Goal: Information Seeking & Learning: Find specific fact

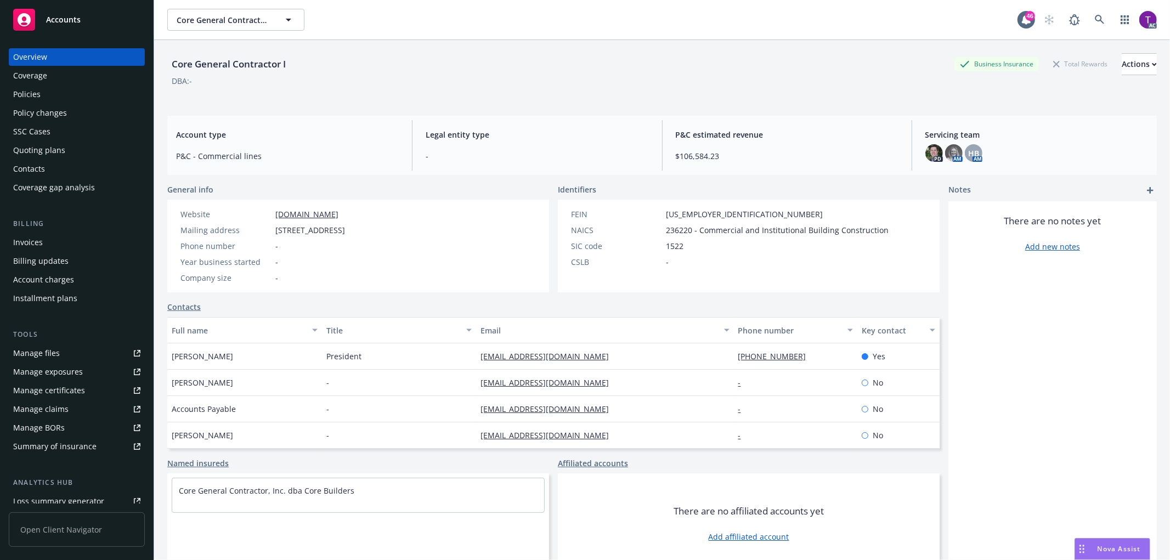
click at [57, 234] on div "Invoices" at bounding box center [76, 243] width 127 height 18
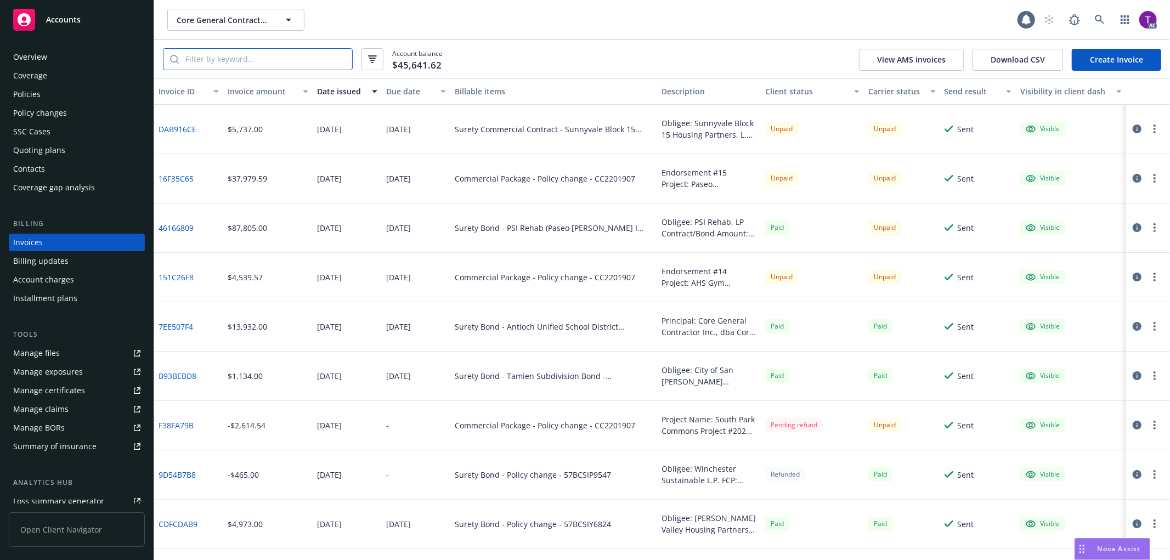
click at [235, 59] on input "search" at bounding box center [265, 59] width 173 height 21
paste input "46166809"
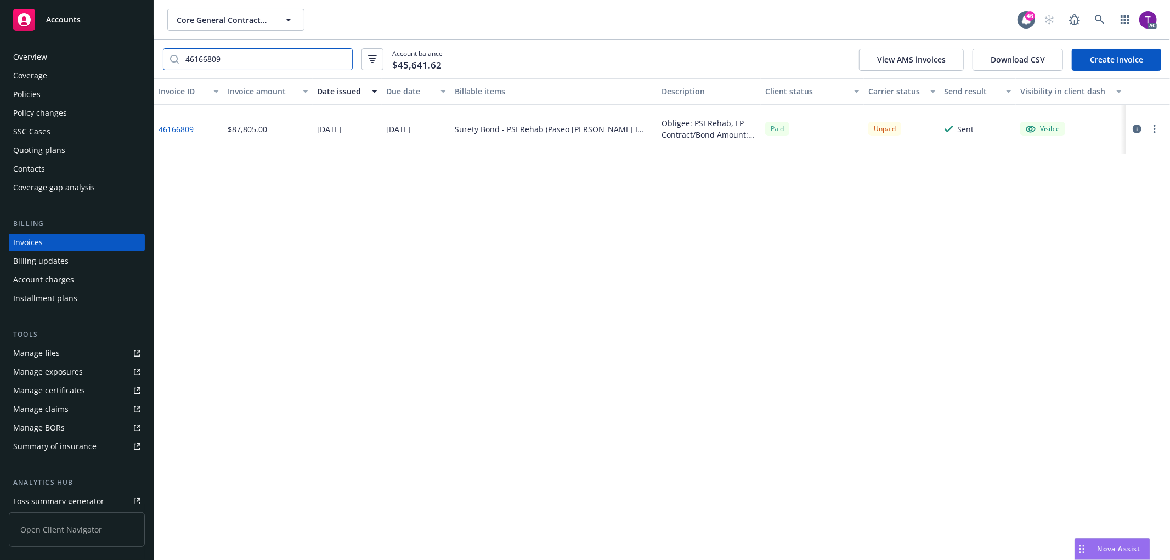
type input "46166809"
click at [1099, 23] on icon at bounding box center [1100, 20] width 10 height 10
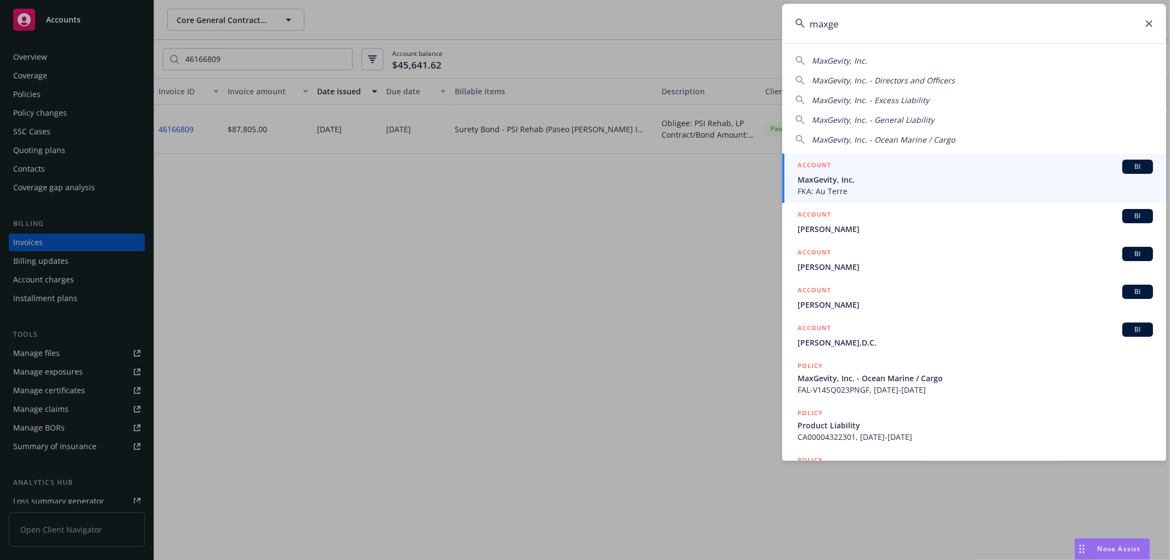
type input "maxge"
click at [957, 170] on div "ACCOUNT BI" at bounding box center [975, 167] width 355 height 14
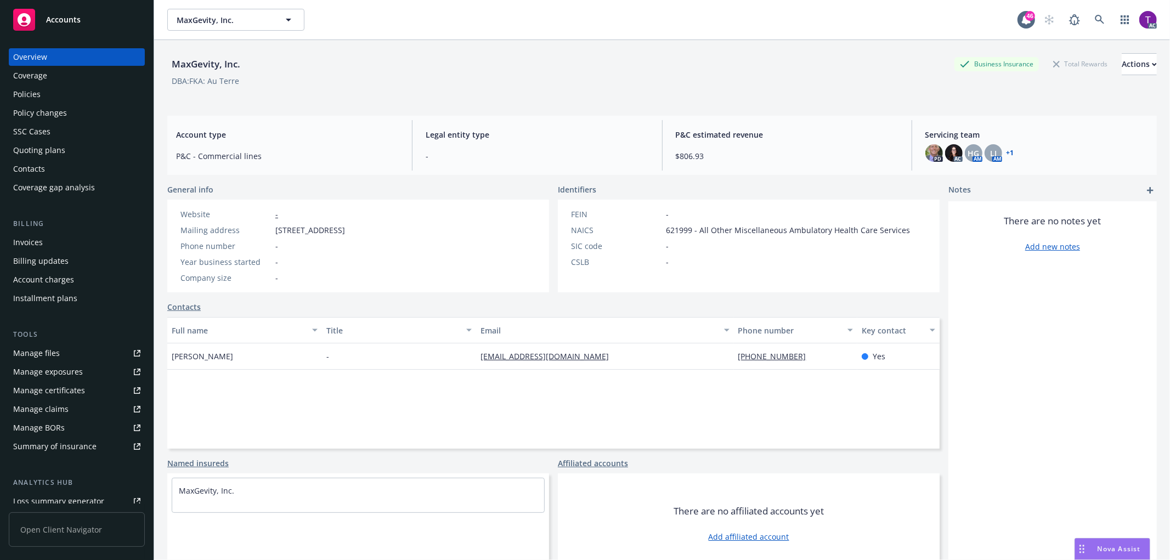
click at [46, 245] on div "Invoices" at bounding box center [76, 243] width 127 height 18
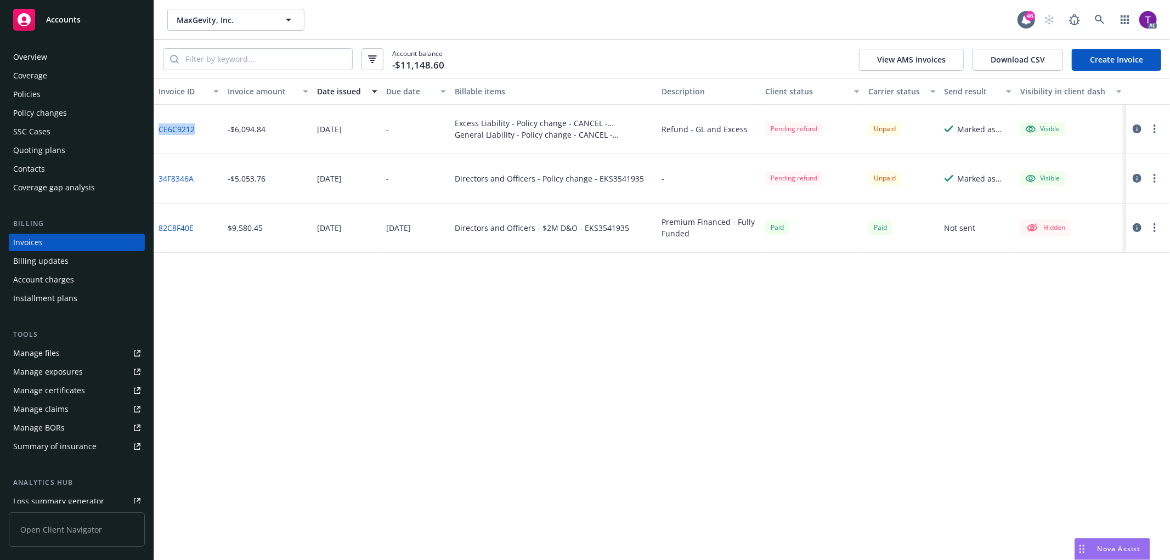
drag, startPoint x: 205, startPoint y: 138, endPoint x: 159, endPoint y: 138, distance: 46.1
click at [159, 138] on div "CE6C9212" at bounding box center [188, 129] width 69 height 49
copy link "CE6C9212"
click at [188, 130] on link "CE6C9212" at bounding box center [177, 129] width 36 height 12
click at [1137, 123] on button "button" at bounding box center [1137, 128] width 13 height 13
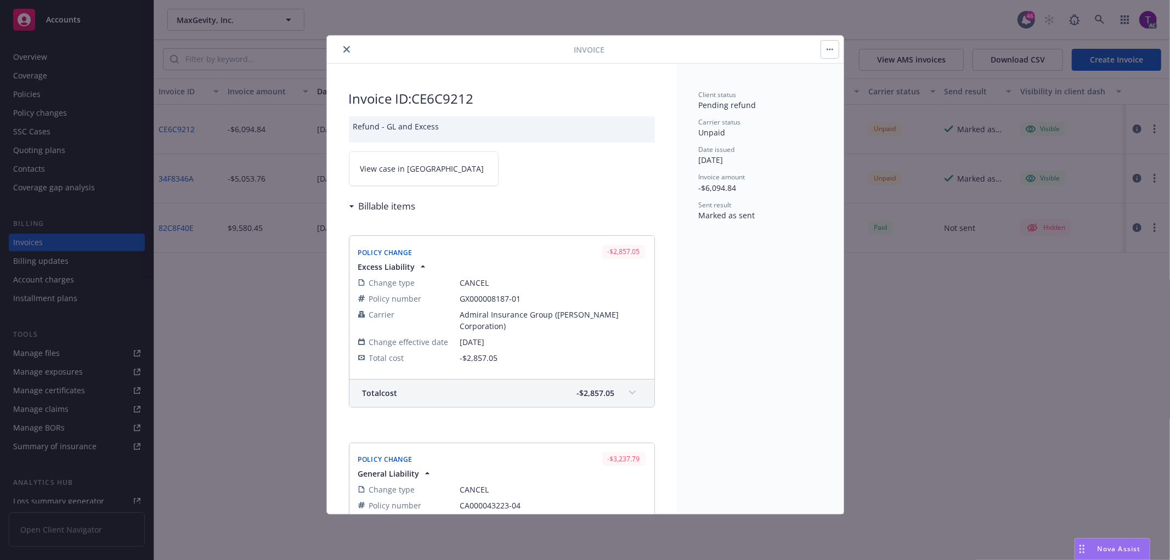
click at [403, 173] on span "View case in [GEOGRAPHIC_DATA]" at bounding box center [422, 169] width 124 height 12
click at [347, 45] on button "close" at bounding box center [346, 49] width 13 height 13
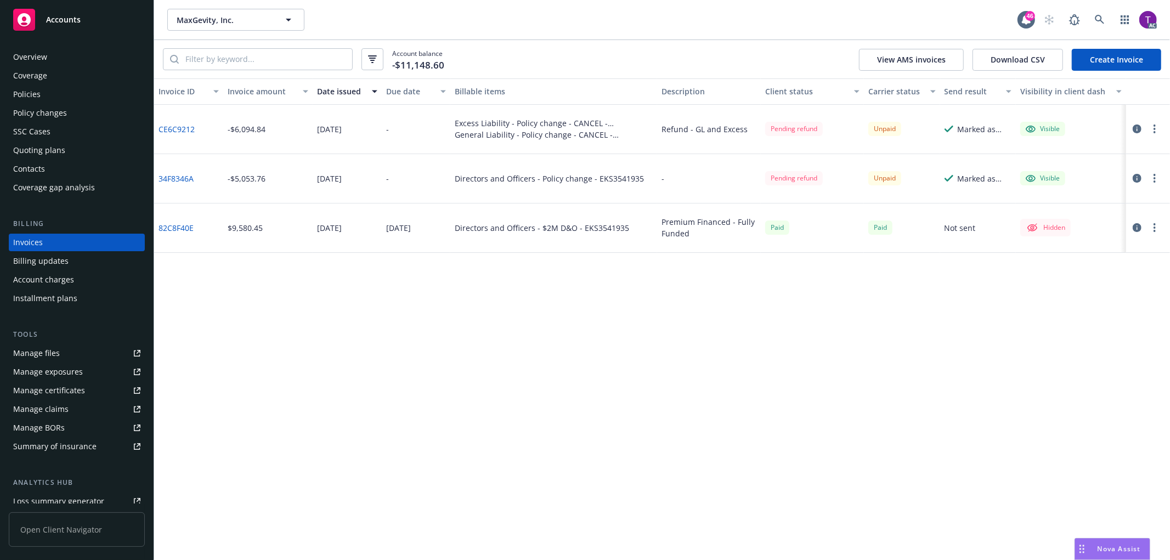
click at [174, 174] on link "34F8346A" at bounding box center [176, 179] width 35 height 12
drag, startPoint x: 197, startPoint y: 174, endPoint x: 159, endPoint y: 178, distance: 38.5
click at [159, 178] on div "34F8346A" at bounding box center [188, 178] width 69 height 49
copy link "34F8346A"
drag, startPoint x: 2, startPoint y: 209, endPoint x: -2, endPoint y: 289, distance: 80.2
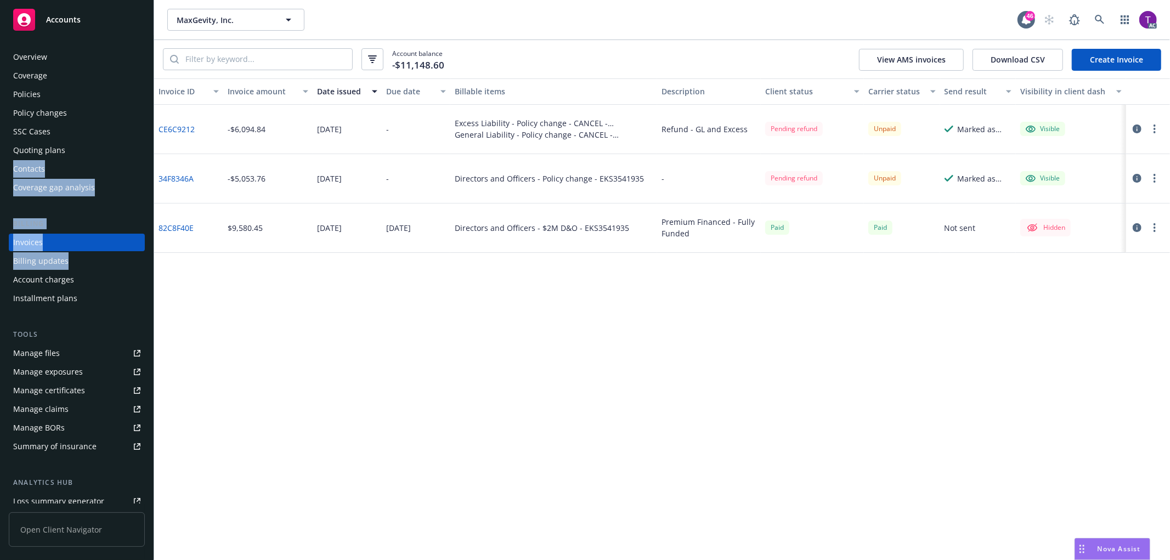
click at [0, 289] on html "Accounts Overview Coverage Policies Policy changes SSC Cases Quoting plans Cont…" at bounding box center [585, 280] width 1170 height 560
drag, startPoint x: 198, startPoint y: 174, endPoint x: 156, endPoint y: 181, distance: 42.7
click at [156, 181] on div "34F8346A" at bounding box center [188, 178] width 69 height 49
copy link "34F8346A"
click at [1134, 177] on icon "button" at bounding box center [1137, 178] width 9 height 9
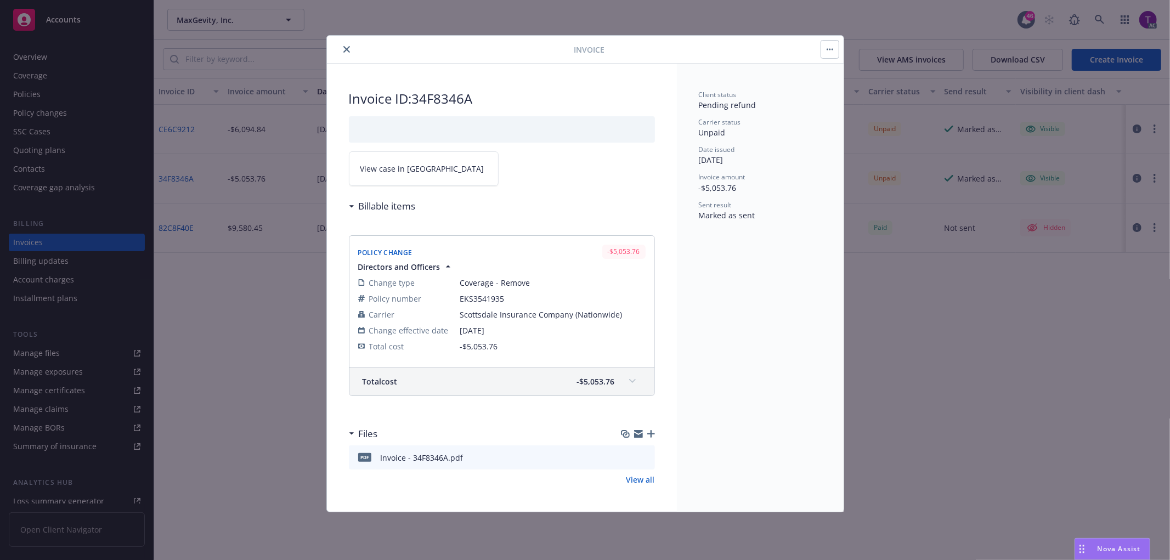
click at [392, 174] on link "View case in [GEOGRAPHIC_DATA]" at bounding box center [424, 168] width 150 height 35
click at [347, 50] on icon "close" at bounding box center [346, 49] width 7 height 7
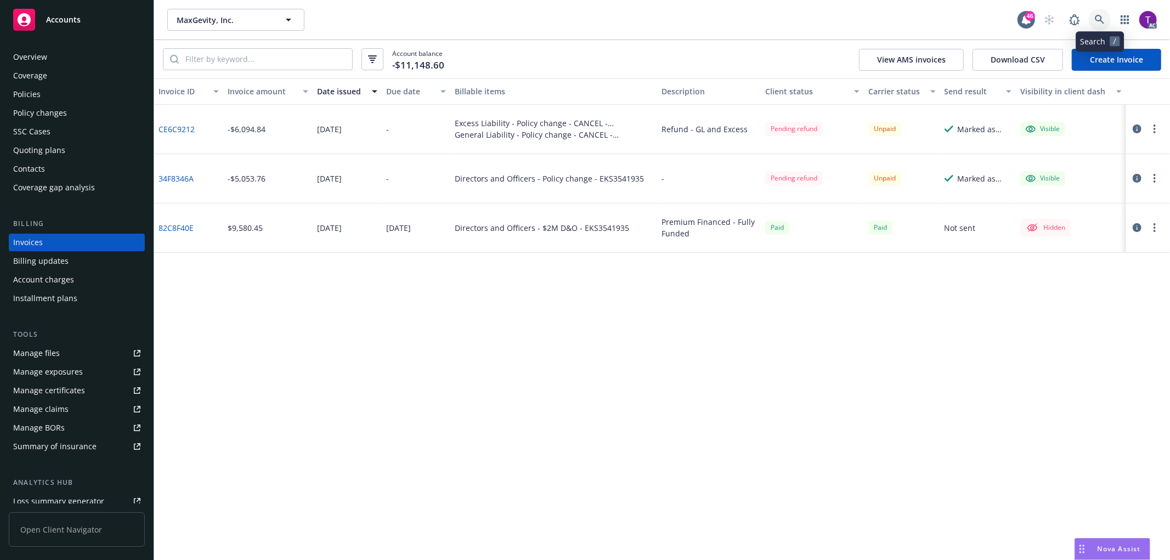
click at [1105, 20] on link at bounding box center [1100, 20] width 22 height 22
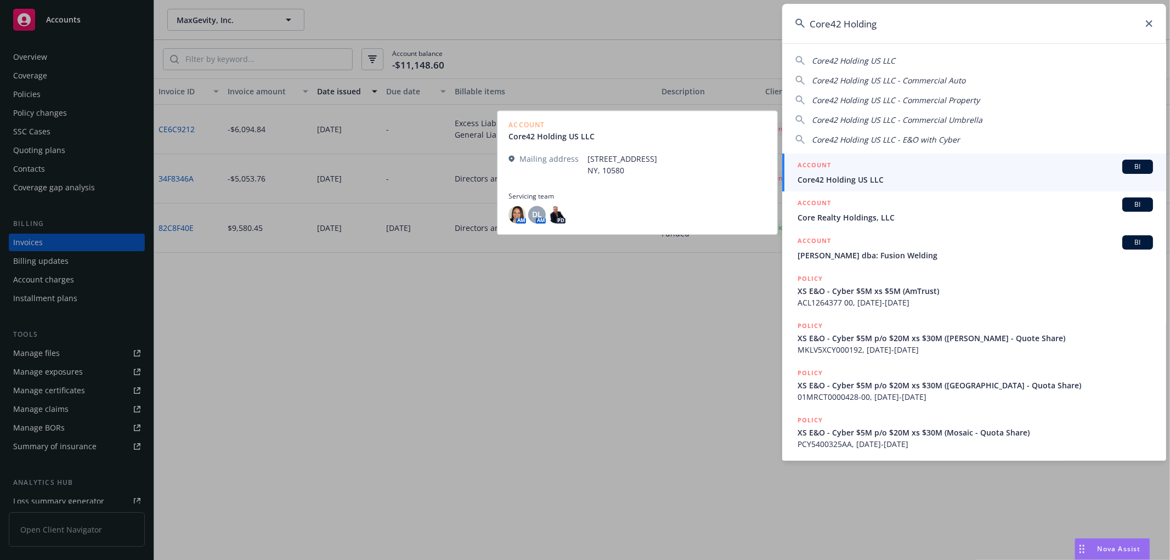
type input "Core42 Holding"
click at [860, 174] on span "Core42 Holding US LLC" at bounding box center [975, 180] width 355 height 12
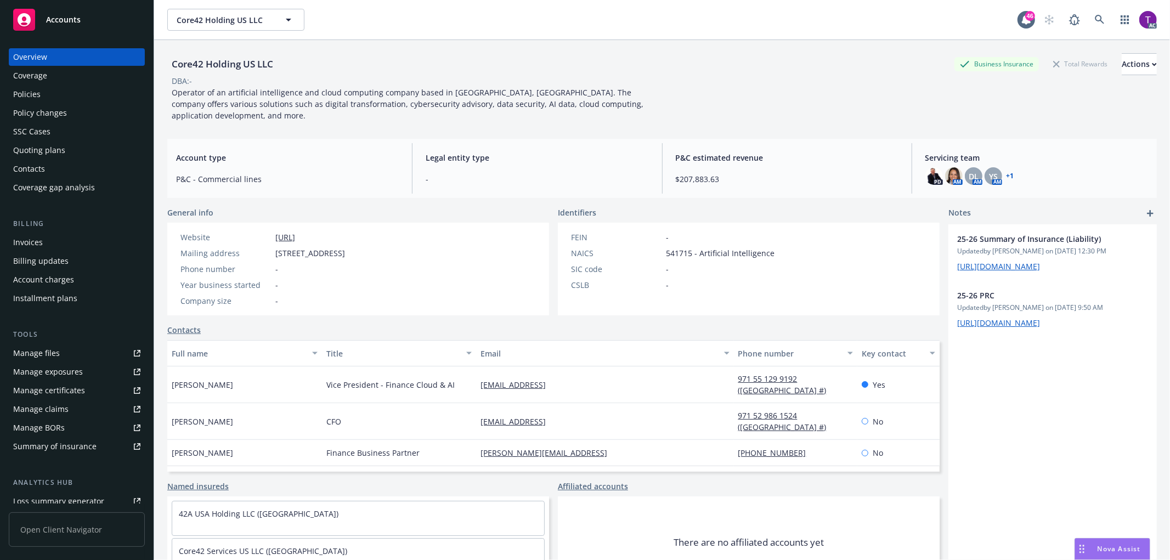
click at [60, 241] on div "Invoices" at bounding box center [76, 243] width 127 height 18
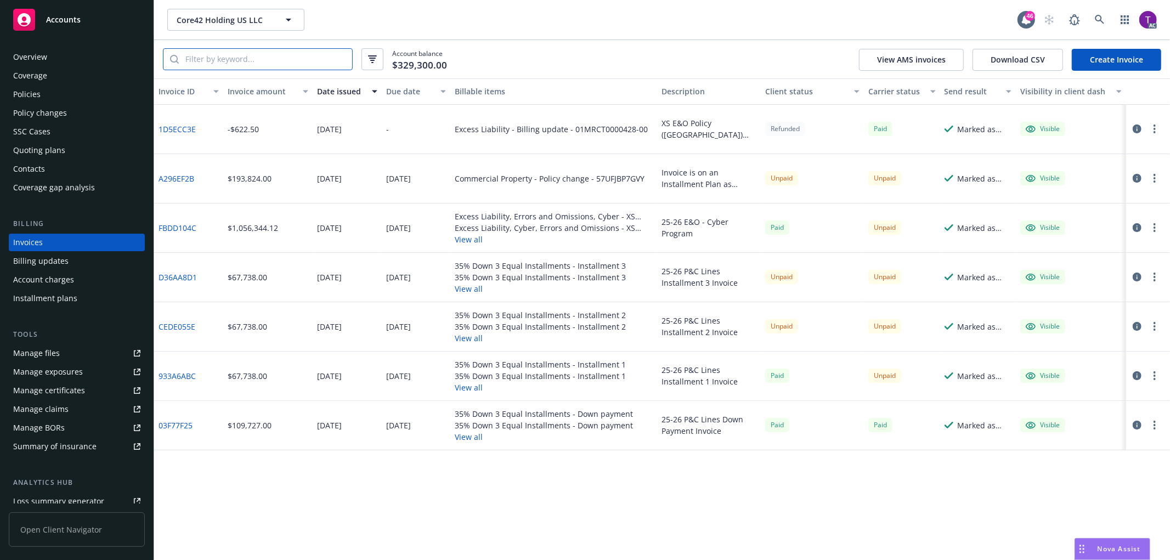
click at [227, 58] on input "search" at bounding box center [265, 59] width 173 height 21
paste input "FBDD104C"
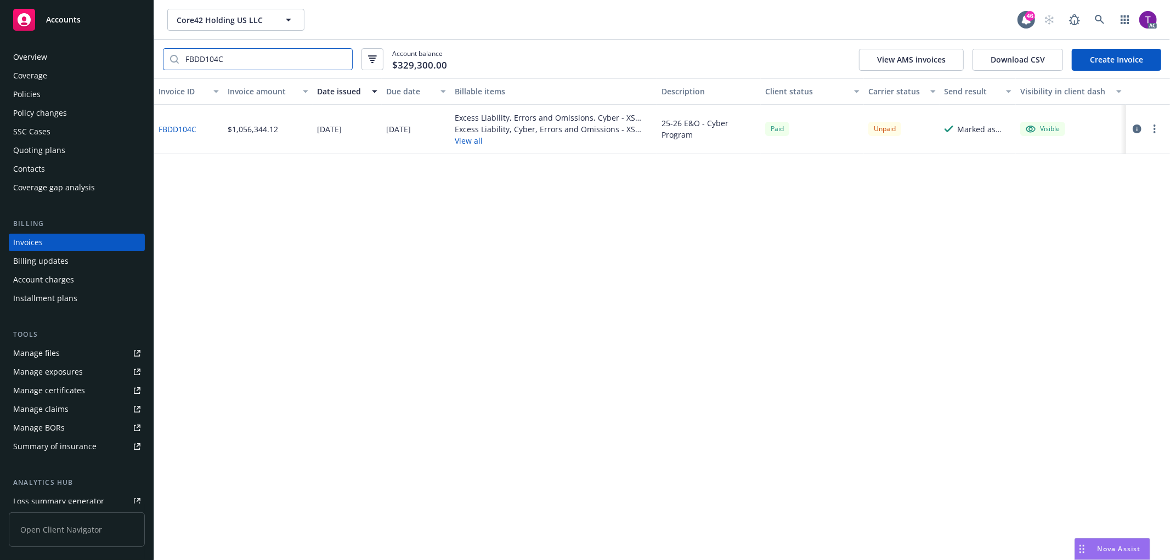
type input "FBDD104C"
click at [187, 129] on link "FBDD104C" at bounding box center [178, 129] width 38 height 12
click at [41, 242] on div "Invoices" at bounding box center [28, 243] width 30 height 18
click at [338, 58] on input "FBDD104C" at bounding box center [265, 59] width 173 height 21
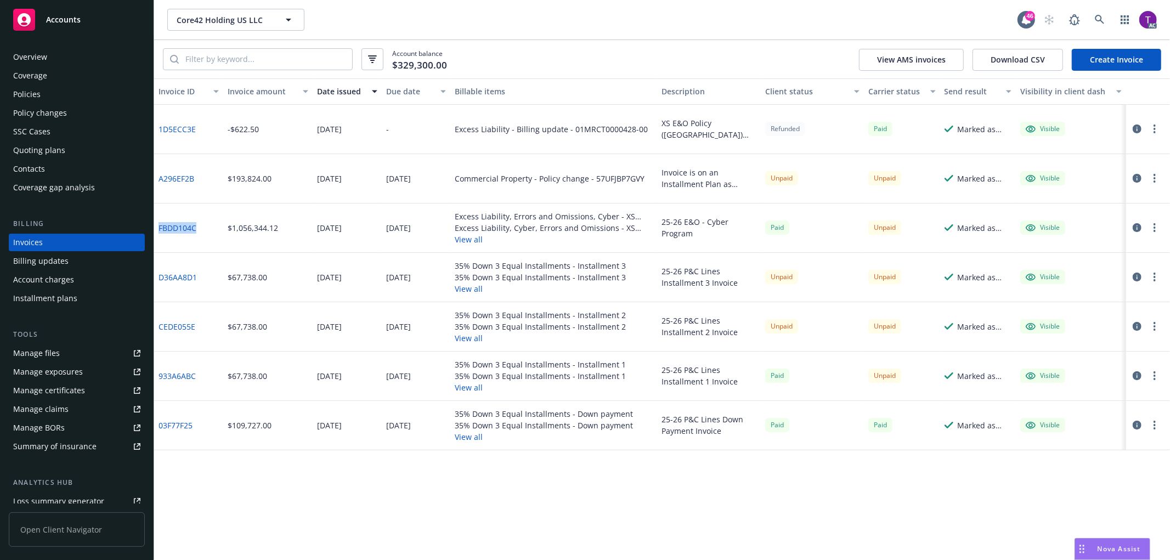
drag, startPoint x: 199, startPoint y: 222, endPoint x: 160, endPoint y: 227, distance: 39.3
click at [160, 227] on div "FBDD104C" at bounding box center [188, 228] width 69 height 49
click at [1134, 125] on icon "button" at bounding box center [1137, 129] width 9 height 9
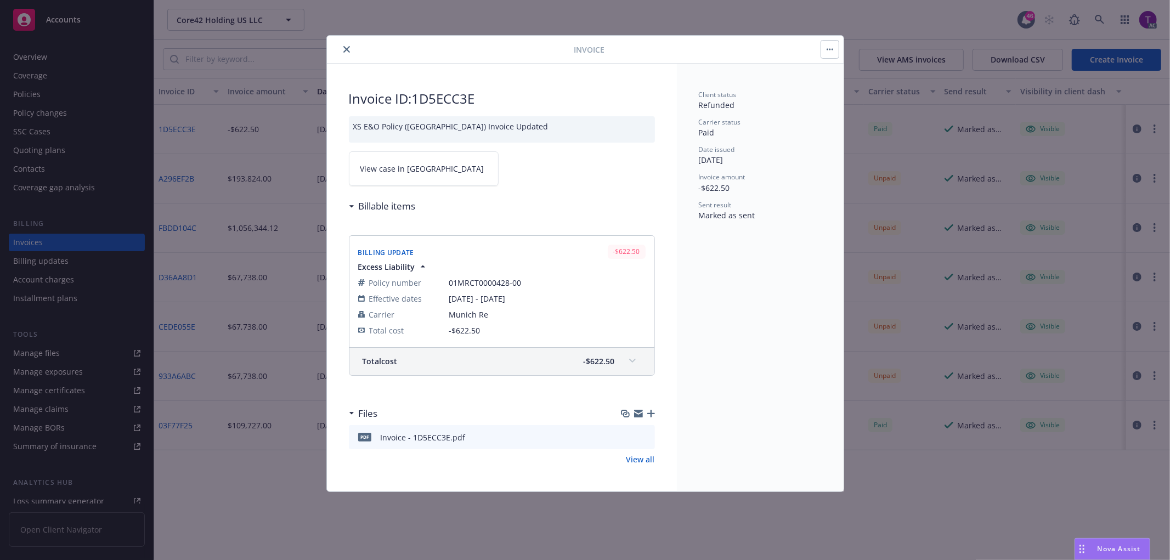
click at [395, 174] on span "View case in [GEOGRAPHIC_DATA]" at bounding box center [422, 169] width 124 height 12
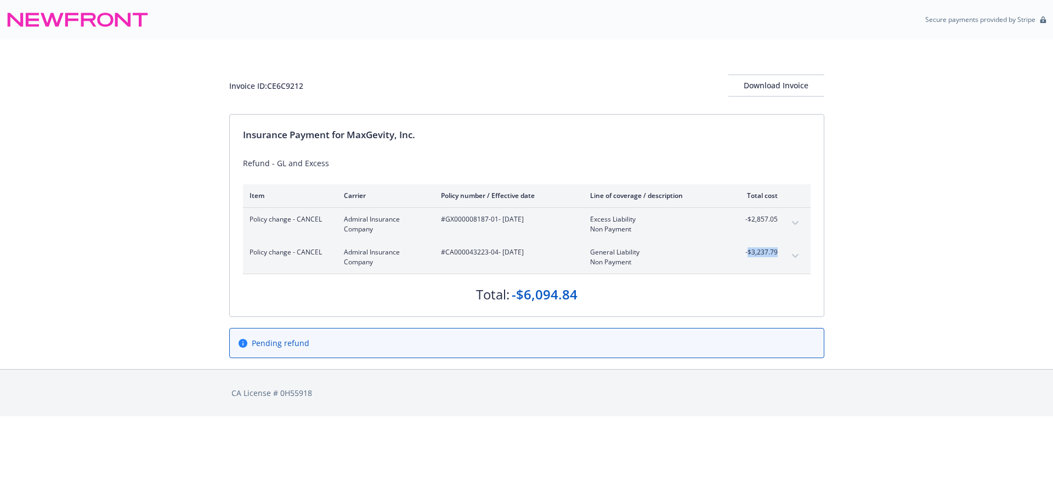
drag, startPoint x: 778, startPoint y: 253, endPoint x: 749, endPoint y: 249, distance: 29.3
click at [749, 249] on div "Policy change - CANCEL Admiral Insurance Company #CA000043223-04 - 02/13/2025 G…" at bounding box center [527, 257] width 568 height 33
copy span "$3,237.79"
drag, startPoint x: 782, startPoint y: 223, endPoint x: 746, endPoint y: 222, distance: 36.8
click at [746, 222] on div "Policy change - CANCEL Admiral Insurance Company #GX000008187-01 - 02/13/2025 E…" at bounding box center [527, 224] width 568 height 33
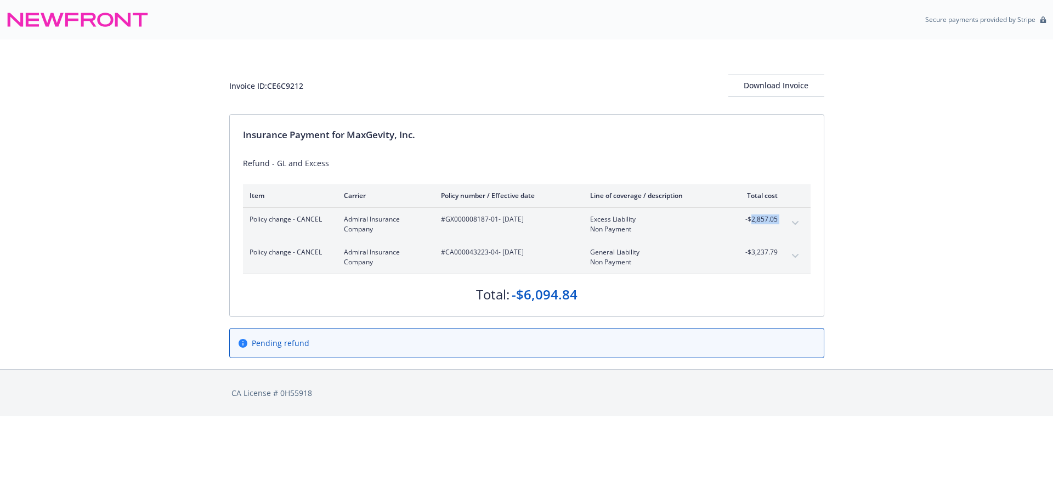
drag, startPoint x: 750, startPoint y: 222, endPoint x: 785, endPoint y: 222, distance: 35.1
click at [785, 222] on div "Policy change - CANCEL Admiral Insurance Company #GX000008187-01 - 02/13/2025 E…" at bounding box center [527, 224] width 568 height 33
click at [783, 220] on div "Policy change - CANCEL Admiral Insurance Company #GX000008187-01 - 02/13/2025 E…" at bounding box center [527, 224] width 568 height 33
drag, startPoint x: 776, startPoint y: 220, endPoint x: 747, endPoint y: 220, distance: 28.5
click at [747, 220] on span "-$2,857.05" at bounding box center [757, 219] width 41 height 10
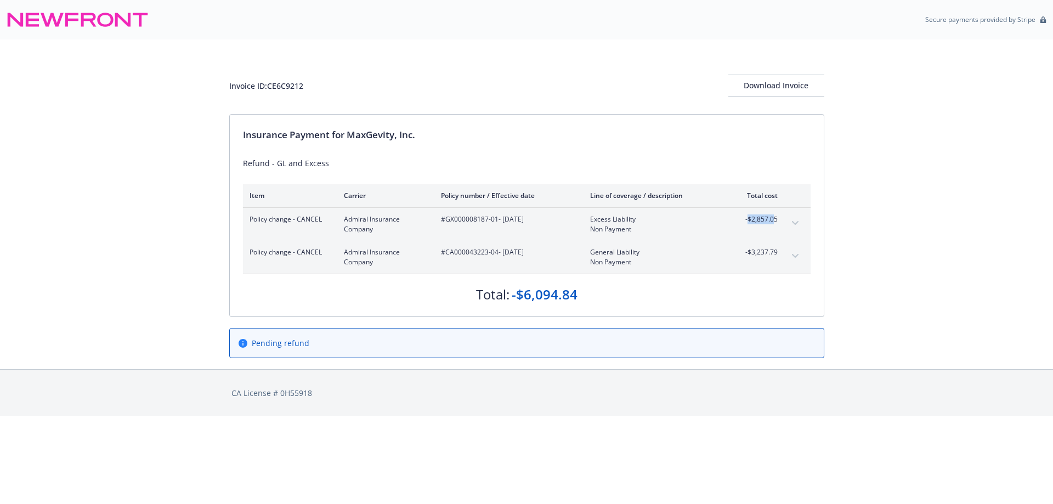
copy span "$2,857.0"
drag, startPoint x: 776, startPoint y: 258, endPoint x: 749, endPoint y: 255, distance: 27.6
click at [749, 255] on div "-$3,237.79" at bounding box center [757, 257] width 41 height 20
copy span "$3,237.79"
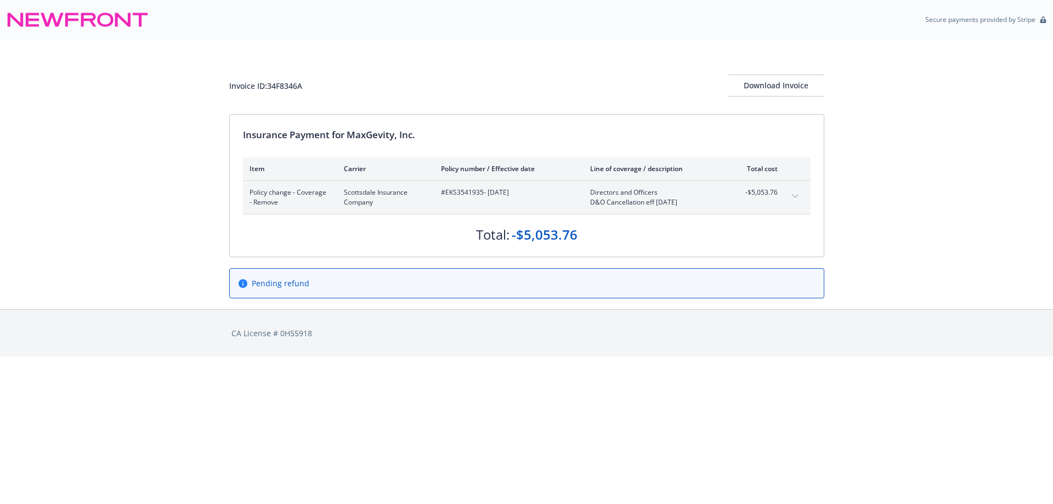
click at [462, 190] on span "#EKS3541935 - 02/13/2025" at bounding box center [507, 193] width 132 height 10
copy span "EKS3541935"
click at [796, 197] on icon "expand content" at bounding box center [795, 196] width 7 height 4
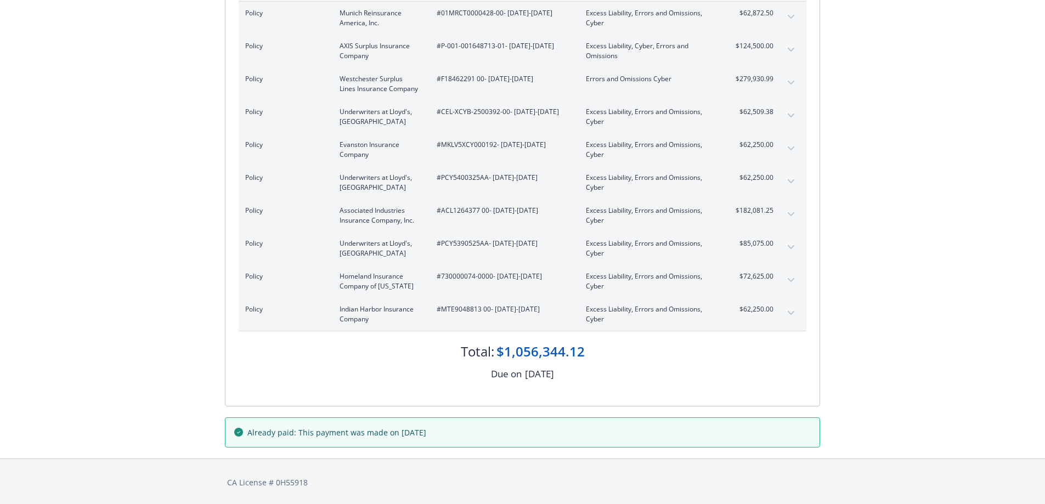
scroll to position [139, 0]
